Goal: Task Accomplishment & Management: Manage account settings

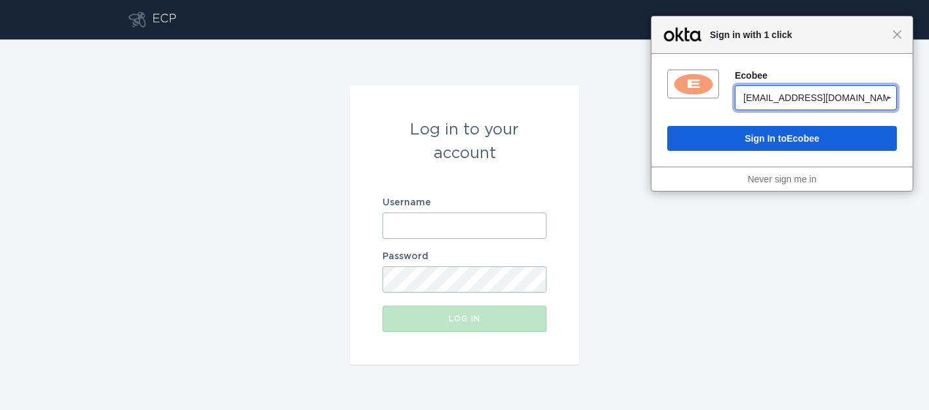
click at [824, 97] on select "[EMAIL_ADDRESS][DOMAIN_NAME] [EMAIL_ADDRESS][DOMAIN_NAME] [EMAIL_ADDRESS][DOMAI…" at bounding box center [816, 97] width 162 height 25
select select "0ua206072vlRjLmmw0h8"
click at [735, 85] on select "[EMAIL_ADDRESS][DOMAIN_NAME] [EMAIL_ADDRESS][DOMAIN_NAME] [EMAIL_ADDRESS][DOMAI…" at bounding box center [816, 97] width 162 height 25
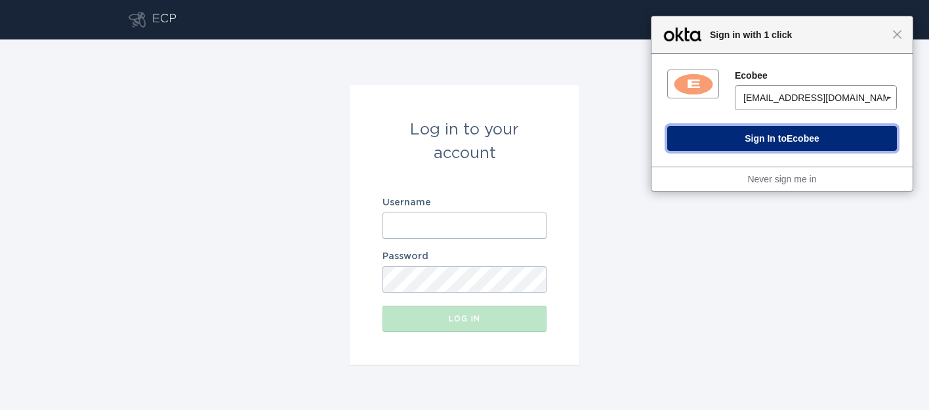
click at [784, 138] on button "Sign In to Ecobee" at bounding box center [782, 138] width 230 height 25
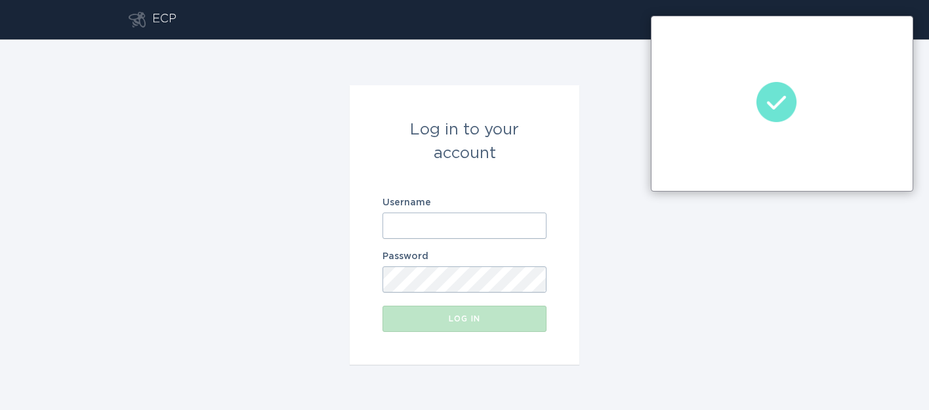
type input "[EMAIL_ADDRESS][DOMAIN_NAME]"
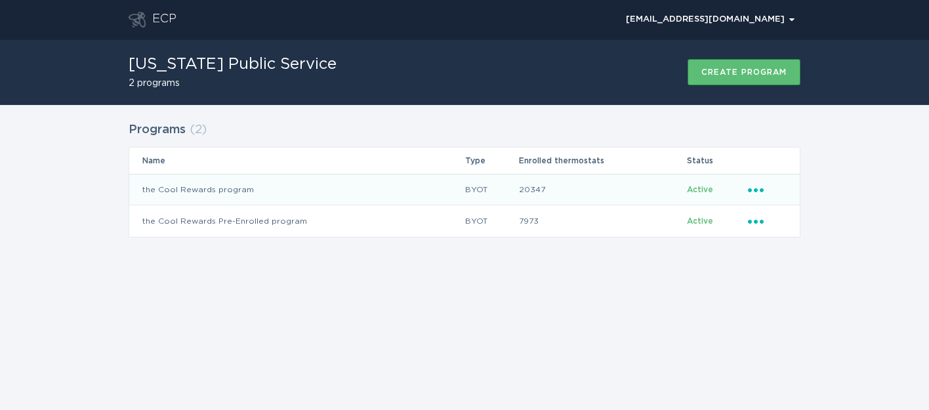
click at [759, 186] on icon "Ellipsis" at bounding box center [757, 187] width 18 height 11
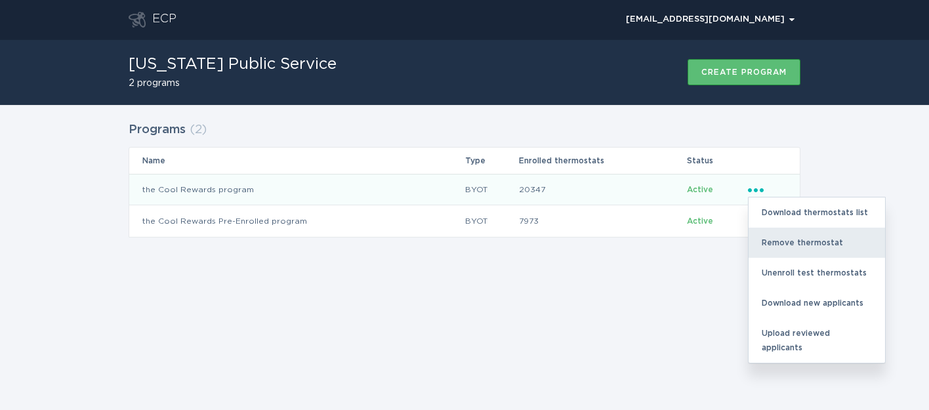
click at [771, 236] on div "Remove thermostat" at bounding box center [817, 243] width 136 height 30
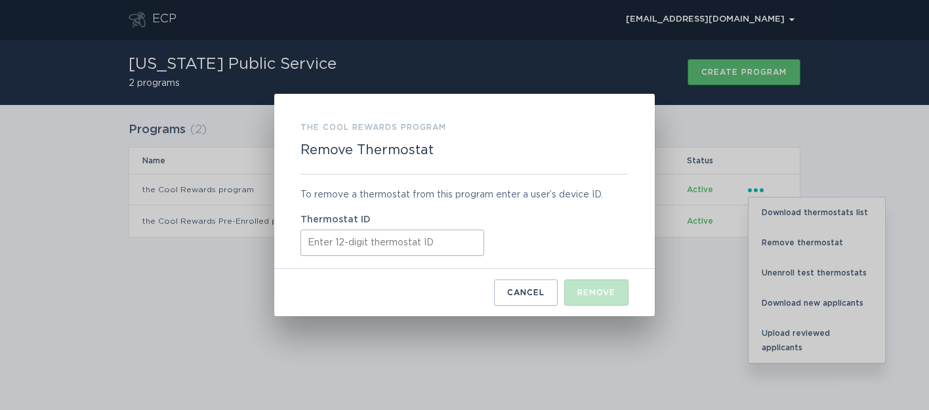
paste input "531663776912"
type input "531663776912"
click at [590, 289] on div "Remove" at bounding box center [596, 293] width 38 height 8
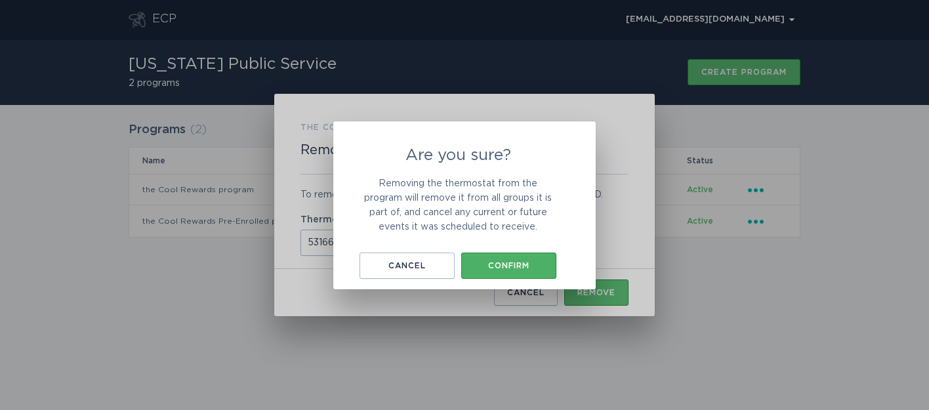
click at [473, 264] on div "Confirm" at bounding box center [509, 266] width 82 height 8
